Goal: Task Accomplishment & Management: Manage account settings

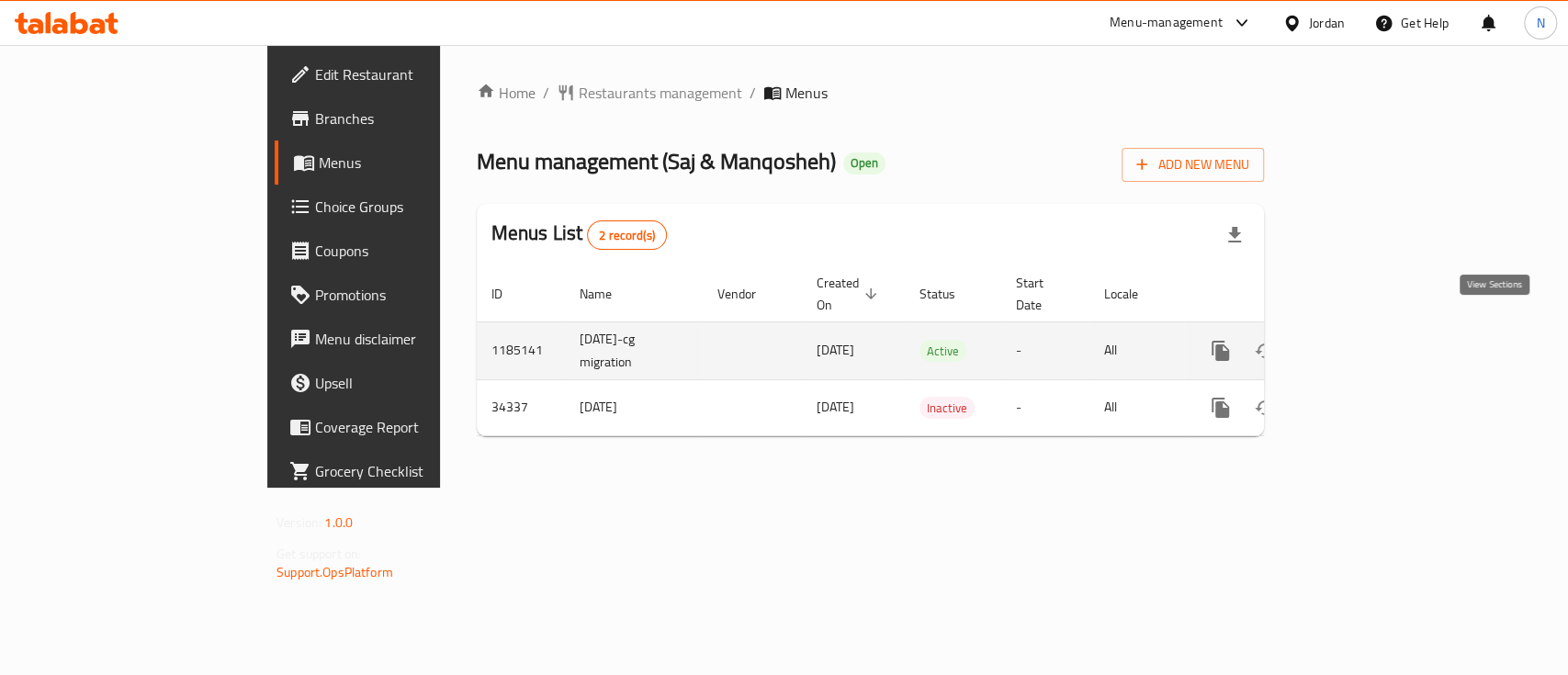
click at [1365, 339] on icon "enhanced table" at bounding box center [1352, 350] width 22 height 22
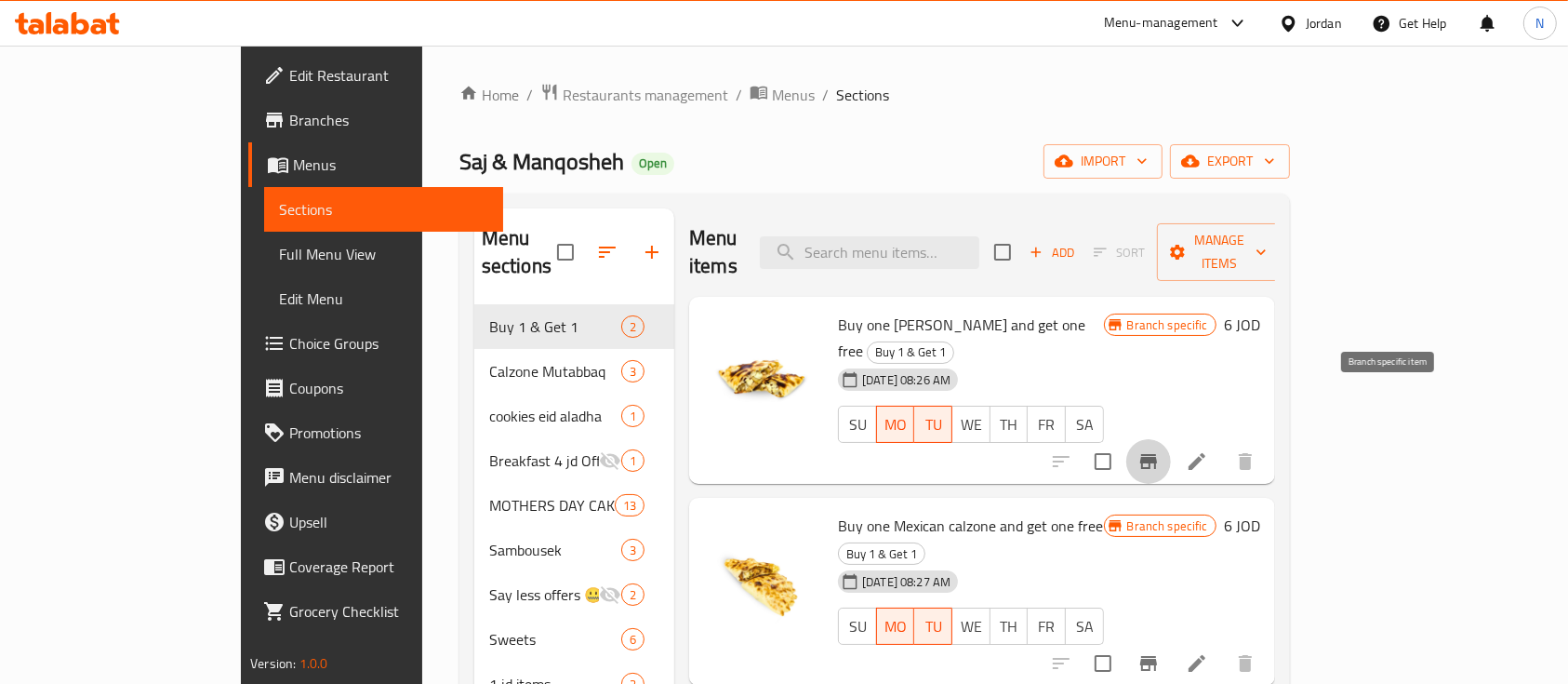
click at [1171, 440] on button "Branch-specific-item" at bounding box center [1149, 462] width 44 height 44
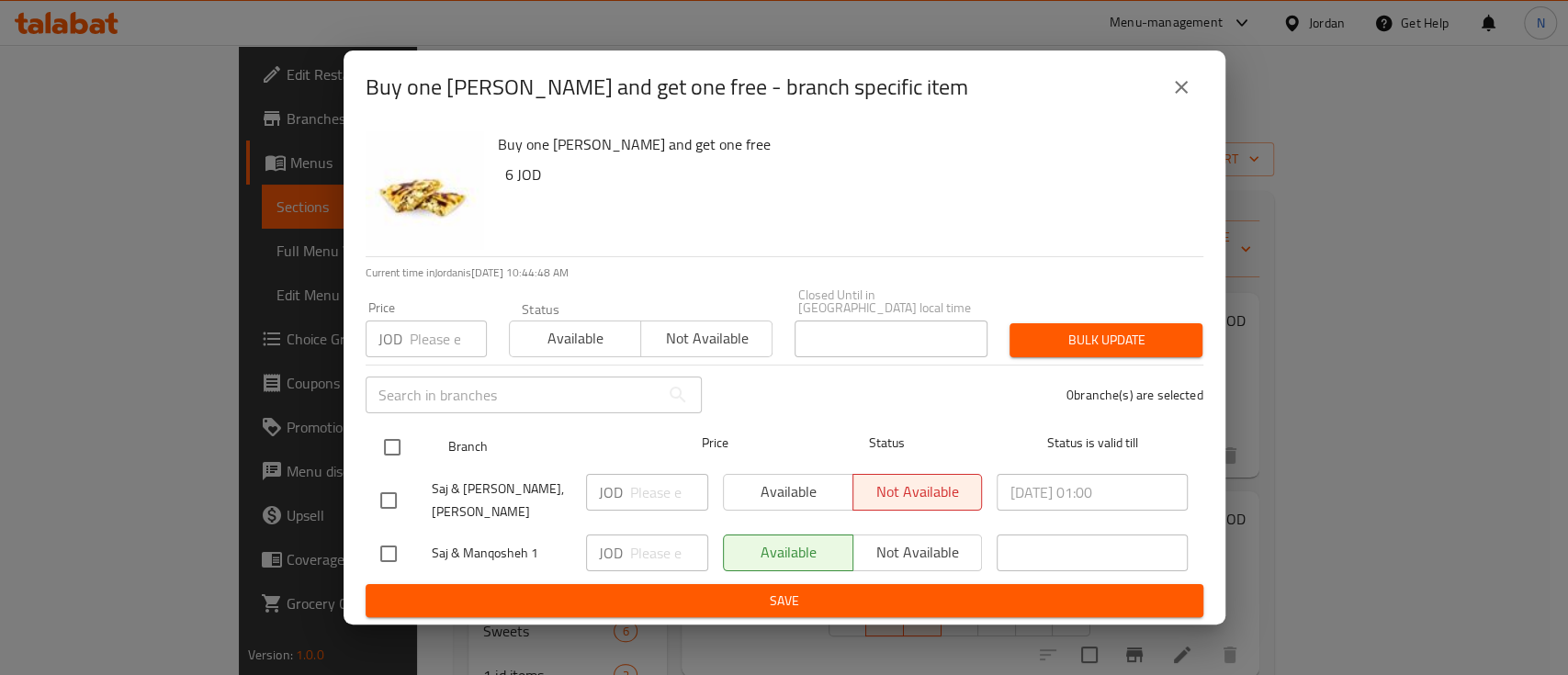
click at [379, 451] on input "checkbox" at bounding box center [392, 447] width 38 height 38
checkbox input "true"
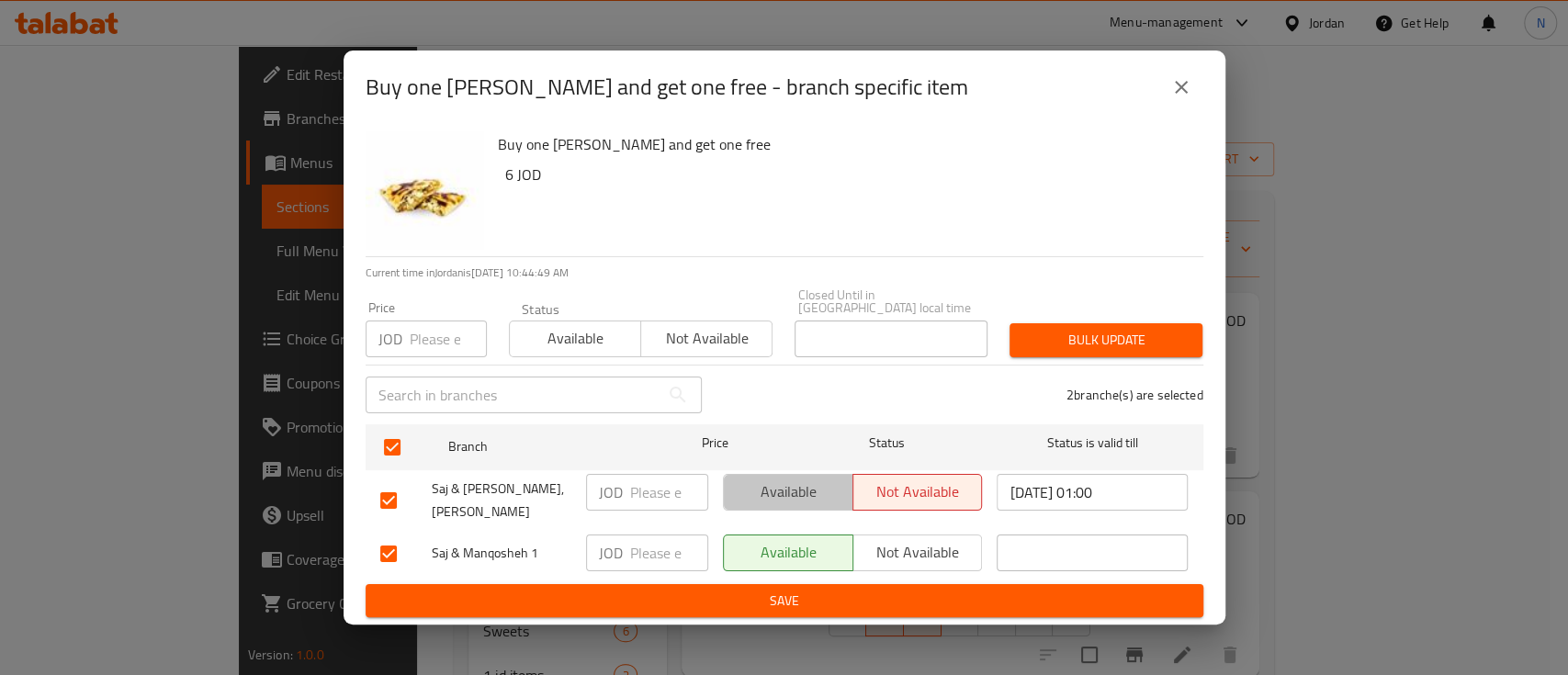
click at [742, 488] on span "Available" at bounding box center [789, 492] width 114 height 27
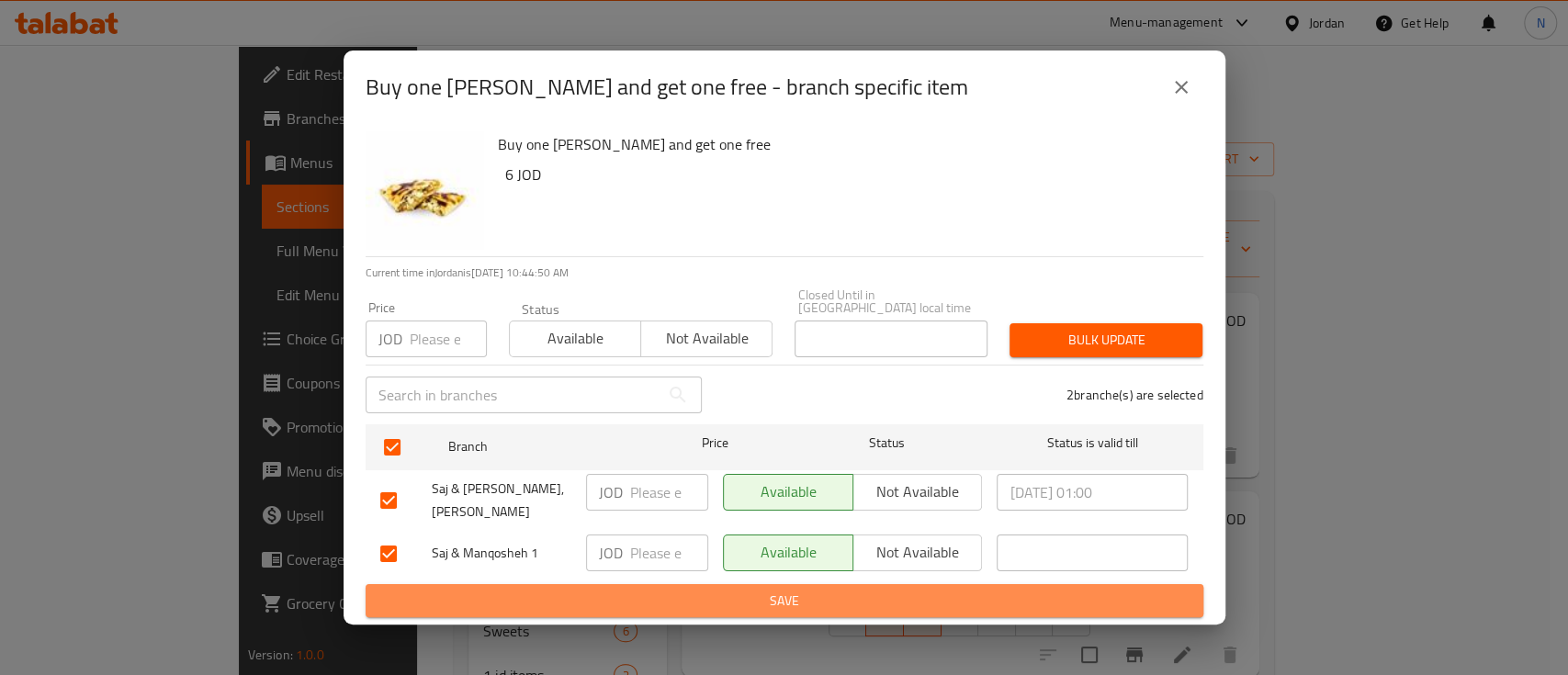
click at [753, 601] on span "Save" at bounding box center [785, 601] width 809 height 23
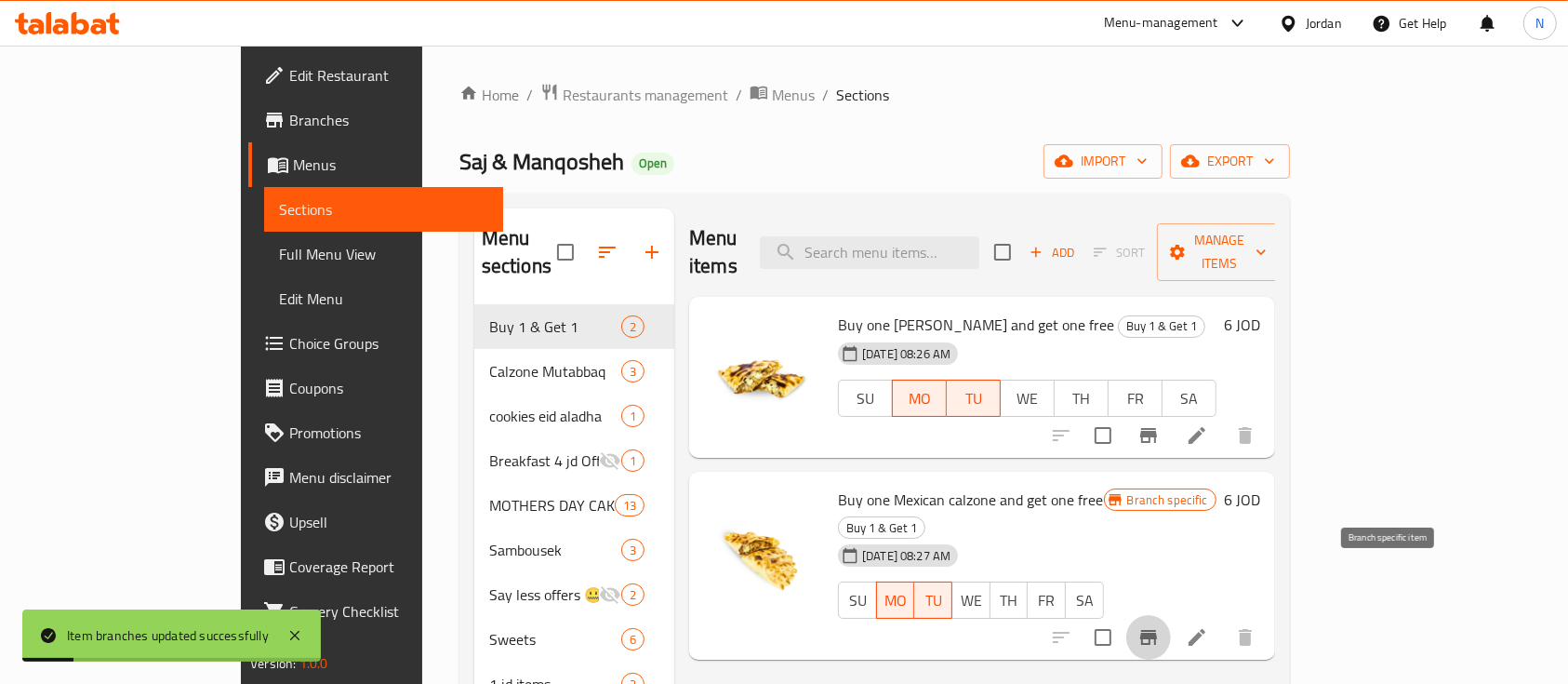
click at [1171, 615] on button "Branch-specific-item" at bounding box center [1149, 638] width 44 height 44
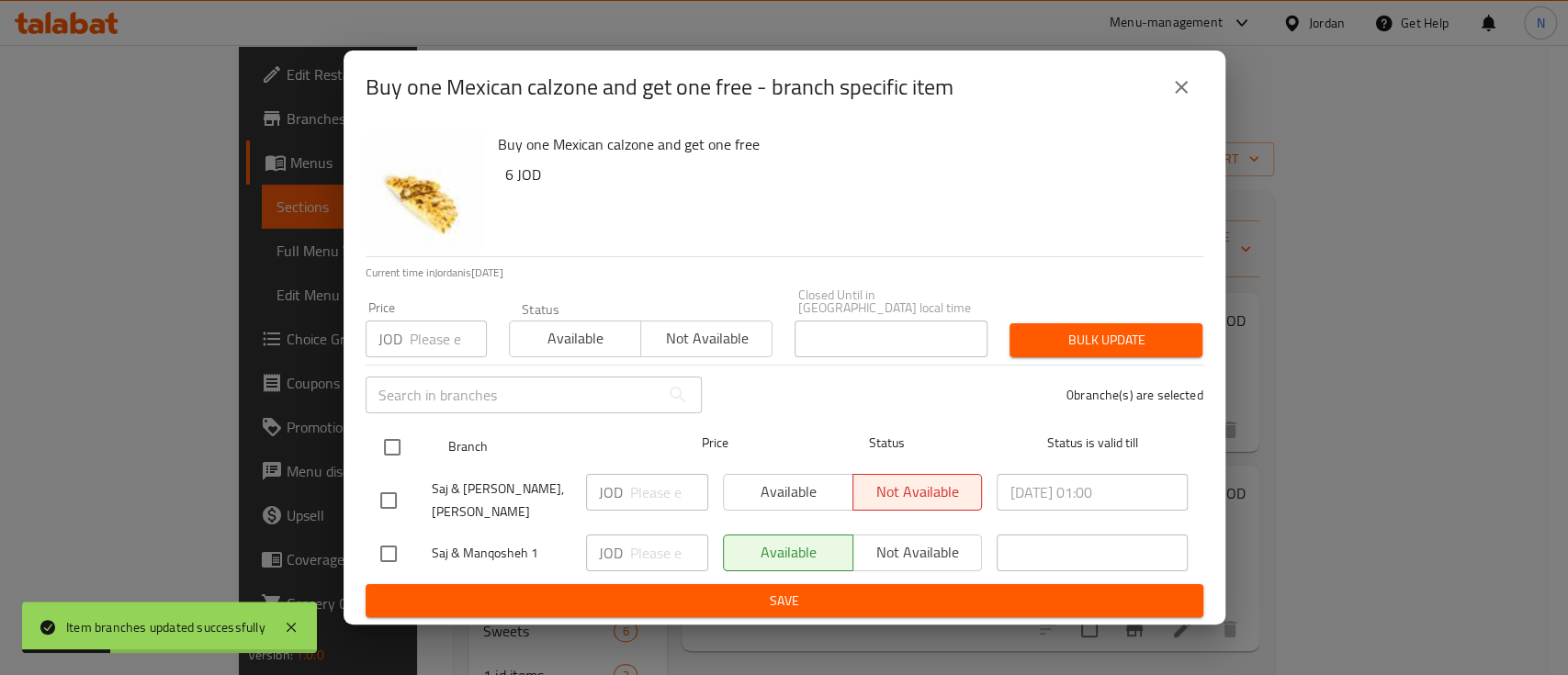
click at [380, 439] on input "checkbox" at bounding box center [392, 447] width 38 height 38
checkbox input "true"
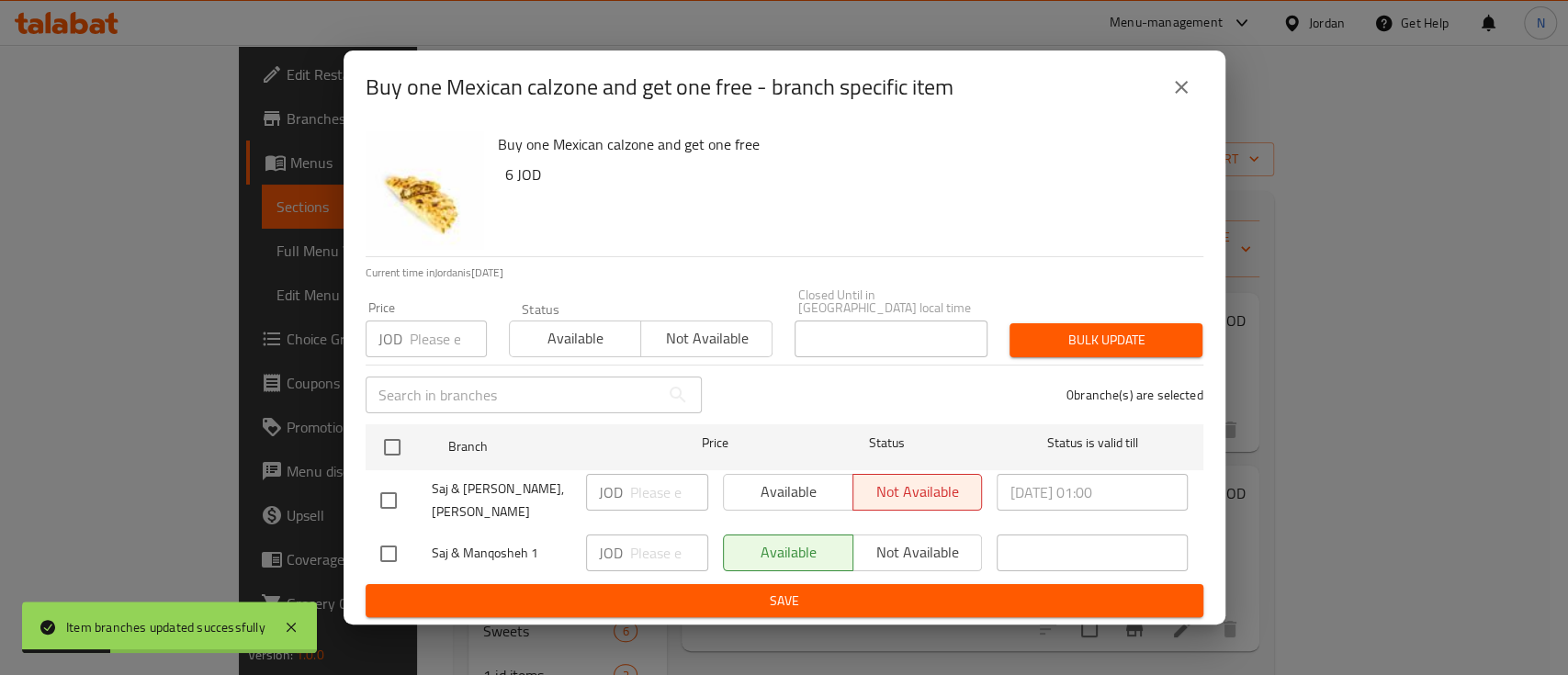
checkbox input "true"
click at [790, 483] on span "Available" at bounding box center [789, 492] width 114 height 27
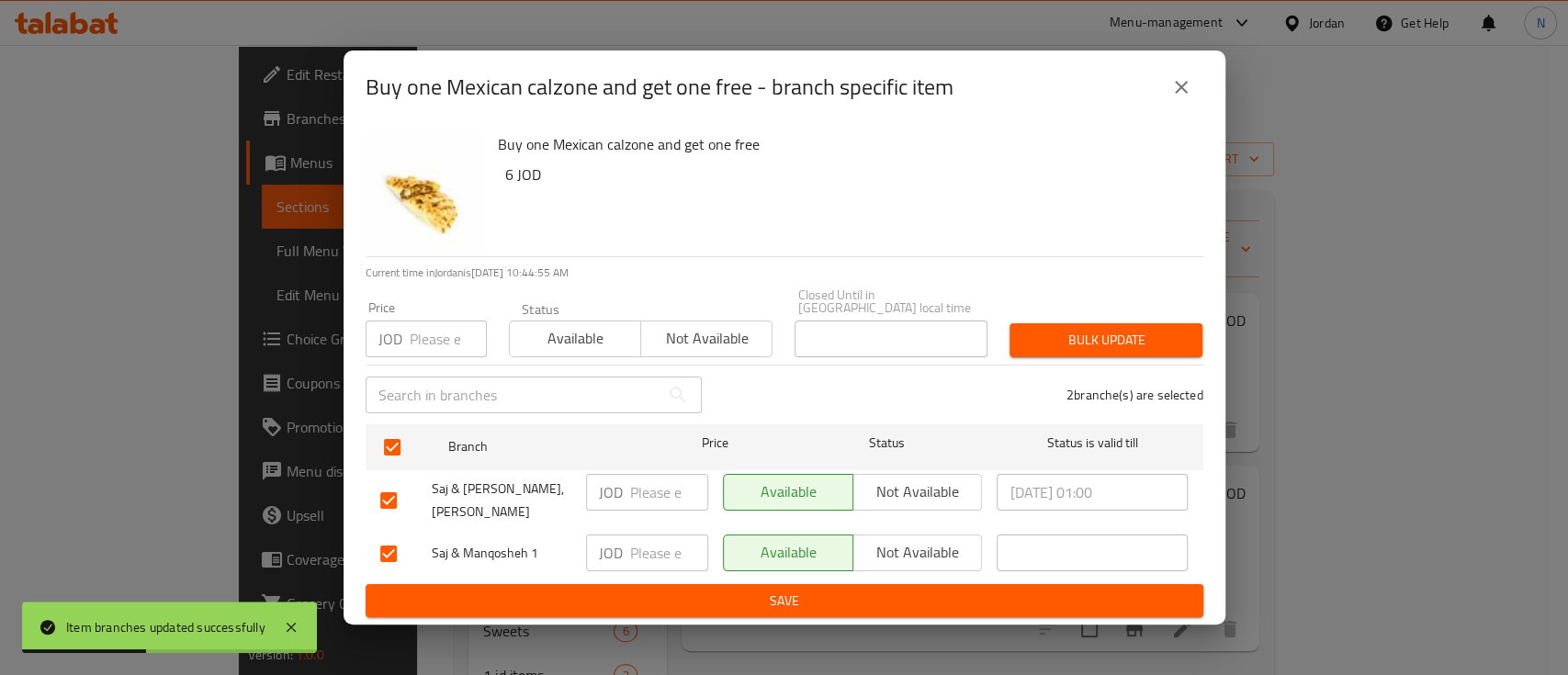
click at [764, 601] on span "Save" at bounding box center [785, 601] width 809 height 23
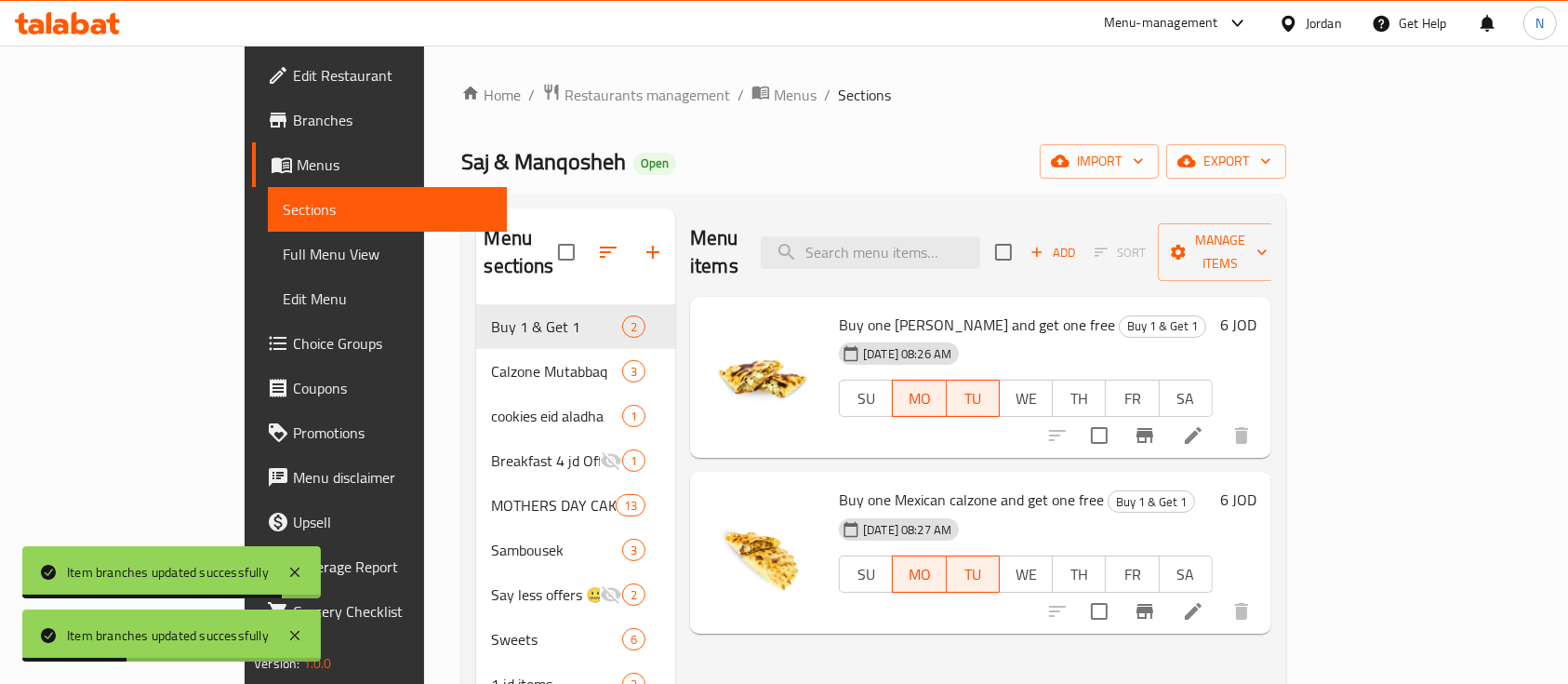
click at [67, 23] on icon at bounding box center [61, 26] width 15 height 15
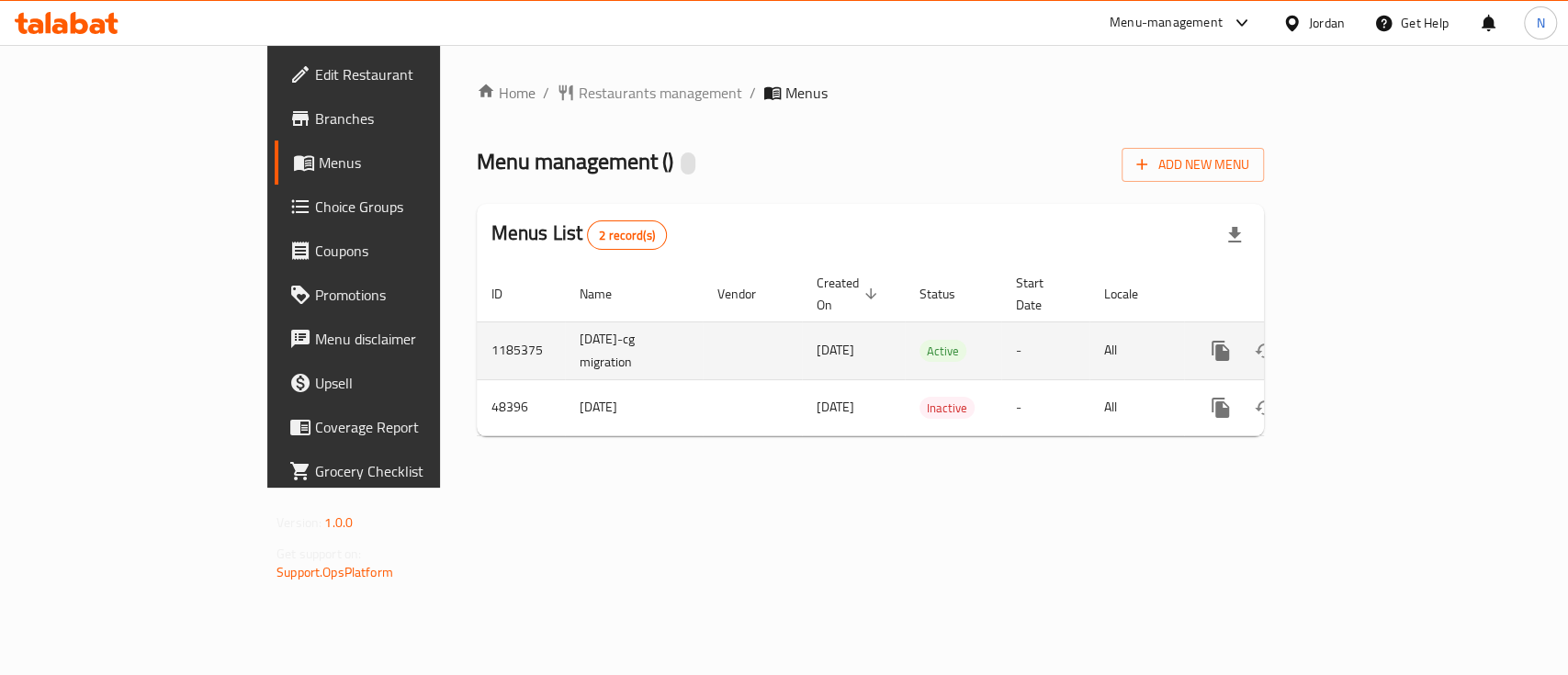
click at [1362, 342] on icon "enhanced table" at bounding box center [1352, 350] width 16 height 16
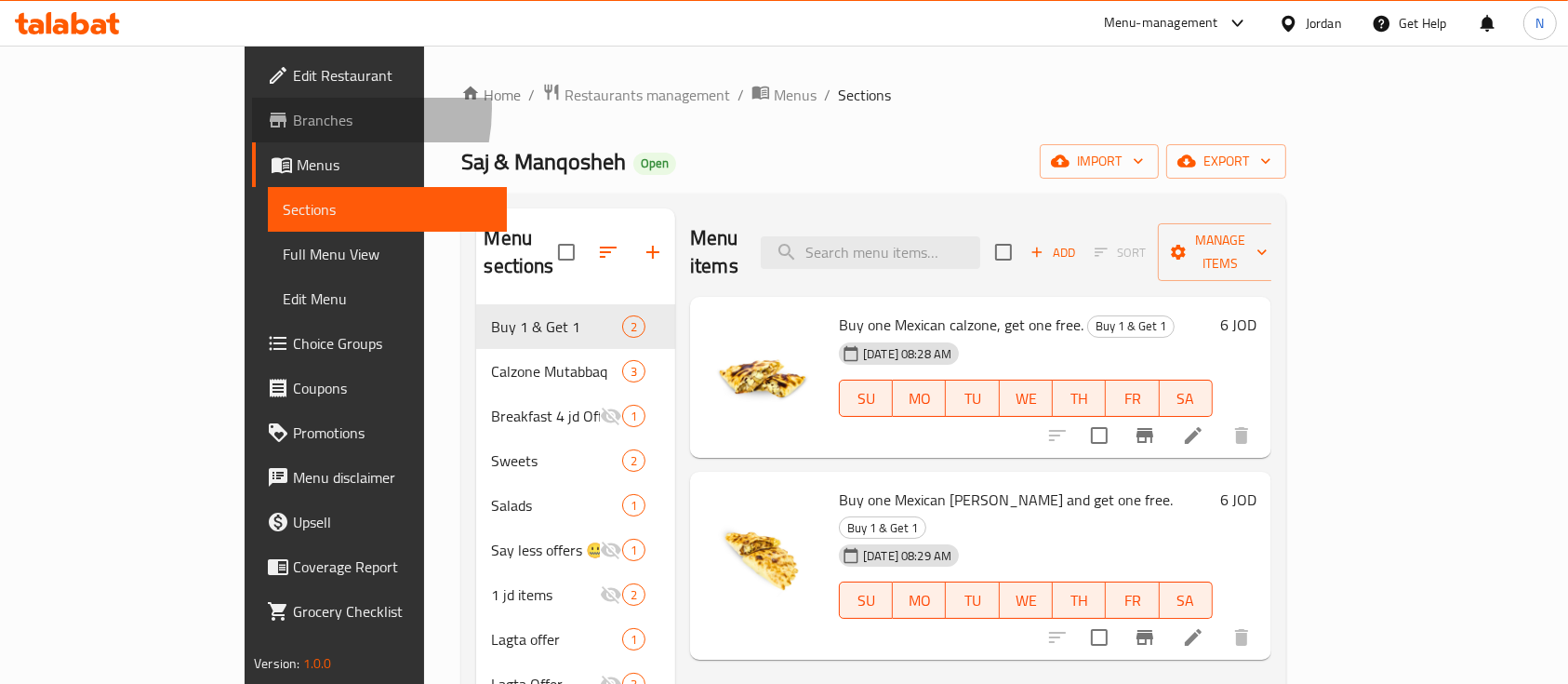
click at [293, 109] on span "Branches" at bounding box center [392, 120] width 199 height 22
